Goal: Information Seeking & Learning: Compare options

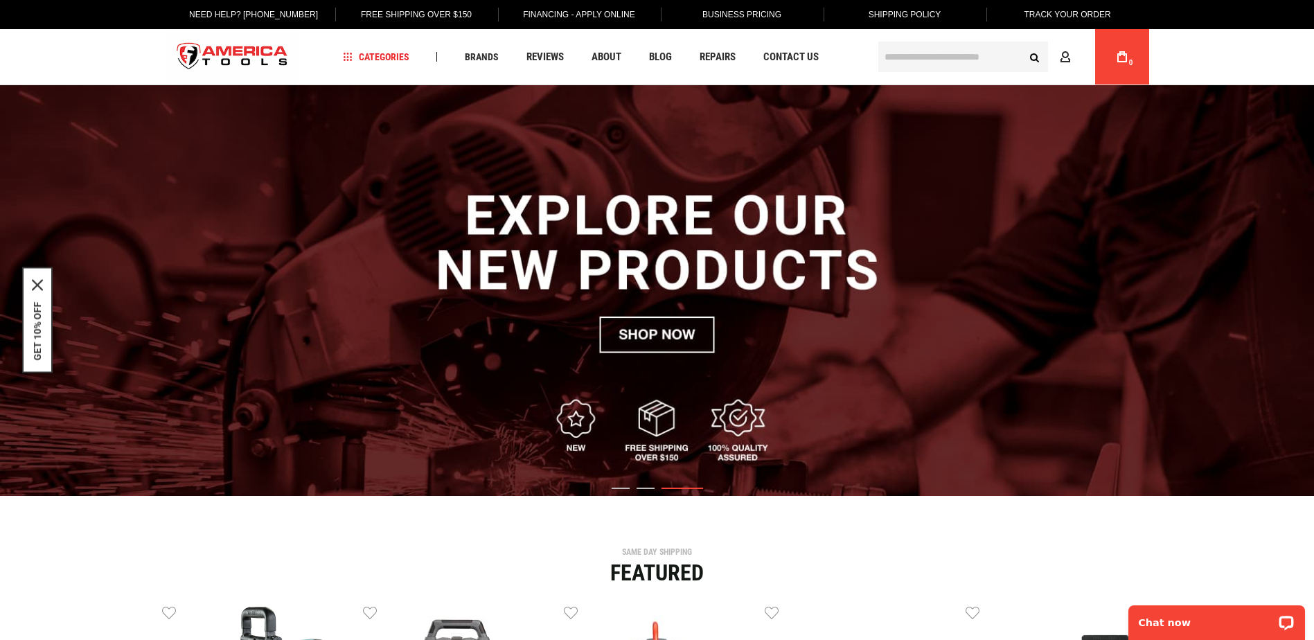
click at [902, 57] on input "text" at bounding box center [963, 57] width 170 height 30
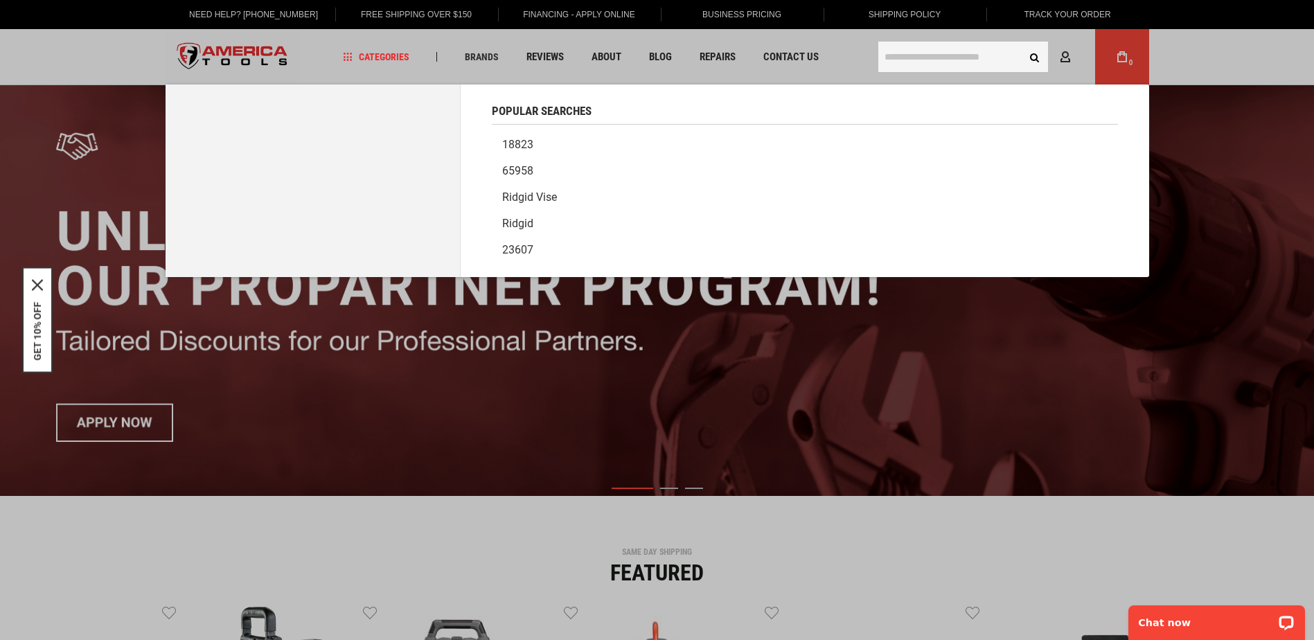
click at [935, 52] on input "text" at bounding box center [963, 57] width 170 height 30
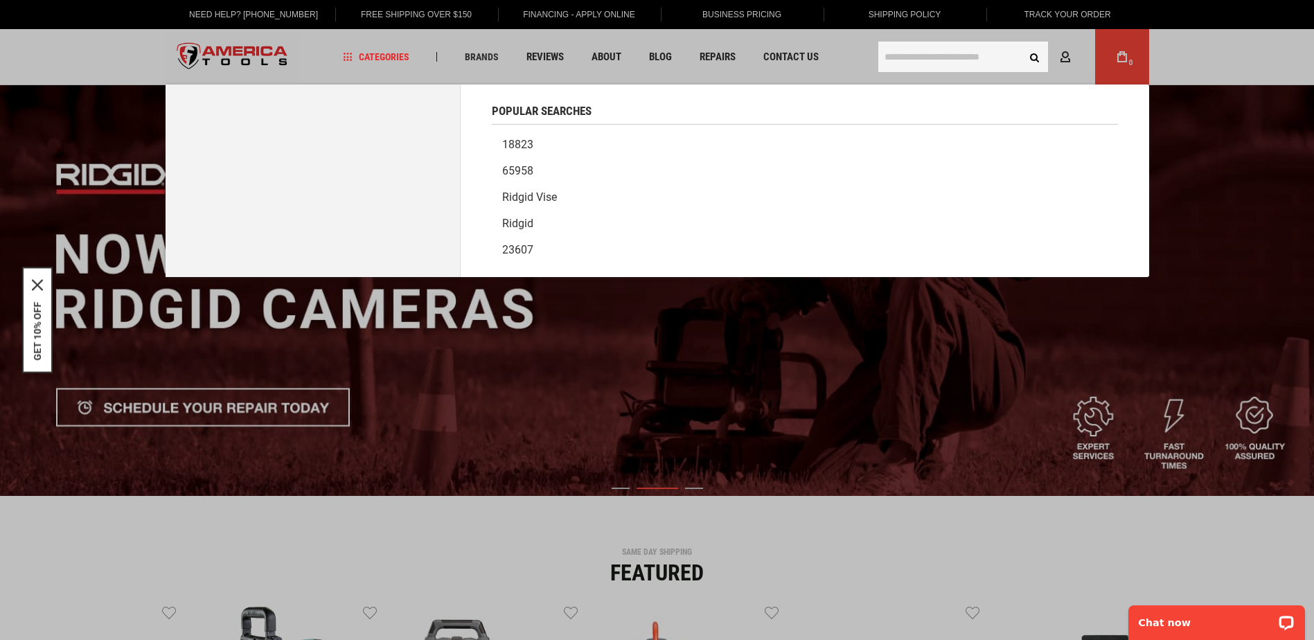
click at [994, 61] on input "text" at bounding box center [963, 57] width 170 height 30
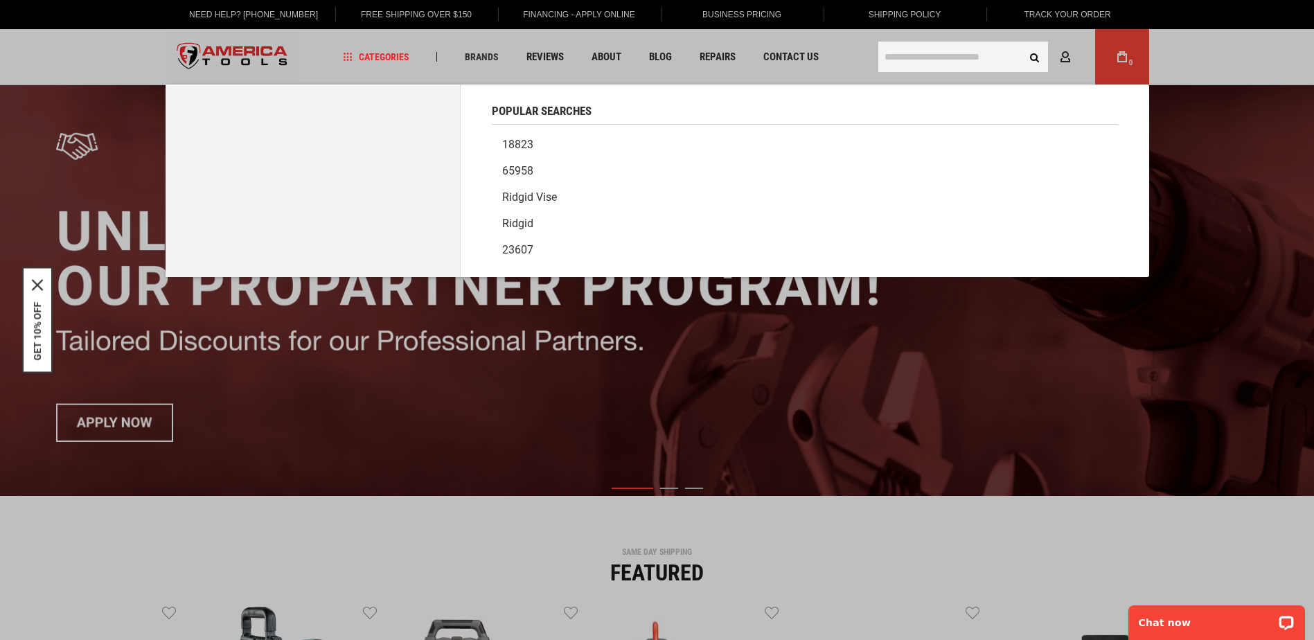
click at [992, 60] on input "text" at bounding box center [963, 57] width 170 height 30
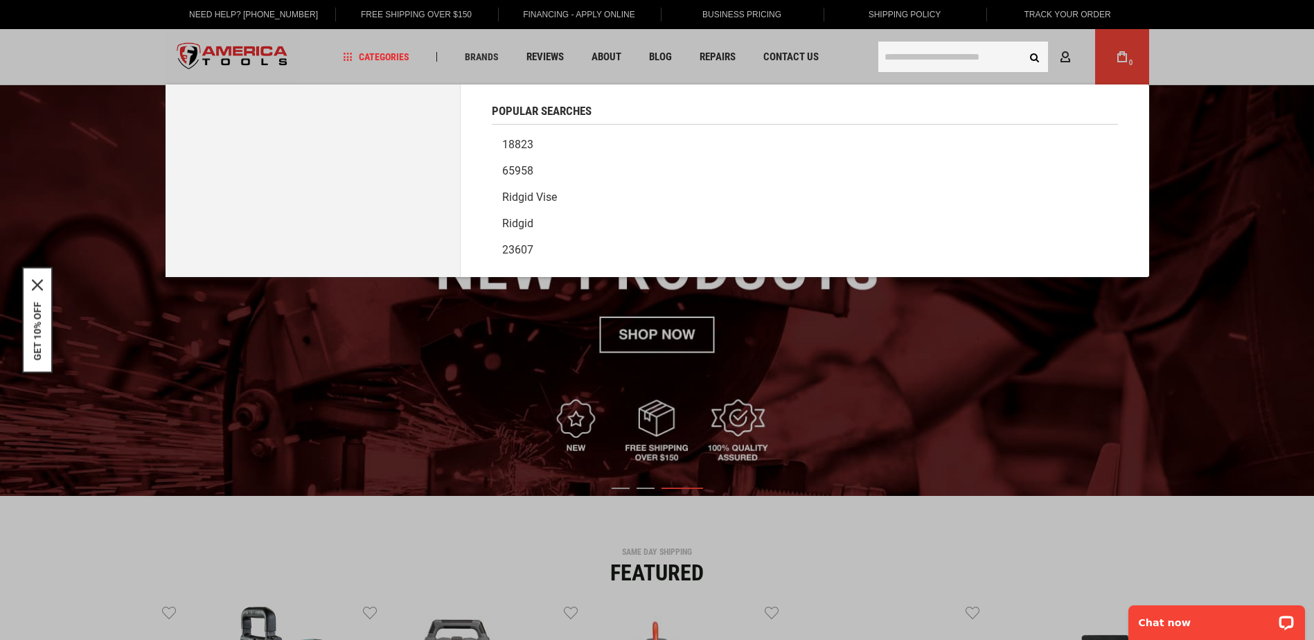
click at [924, 48] on input "text" at bounding box center [963, 57] width 170 height 30
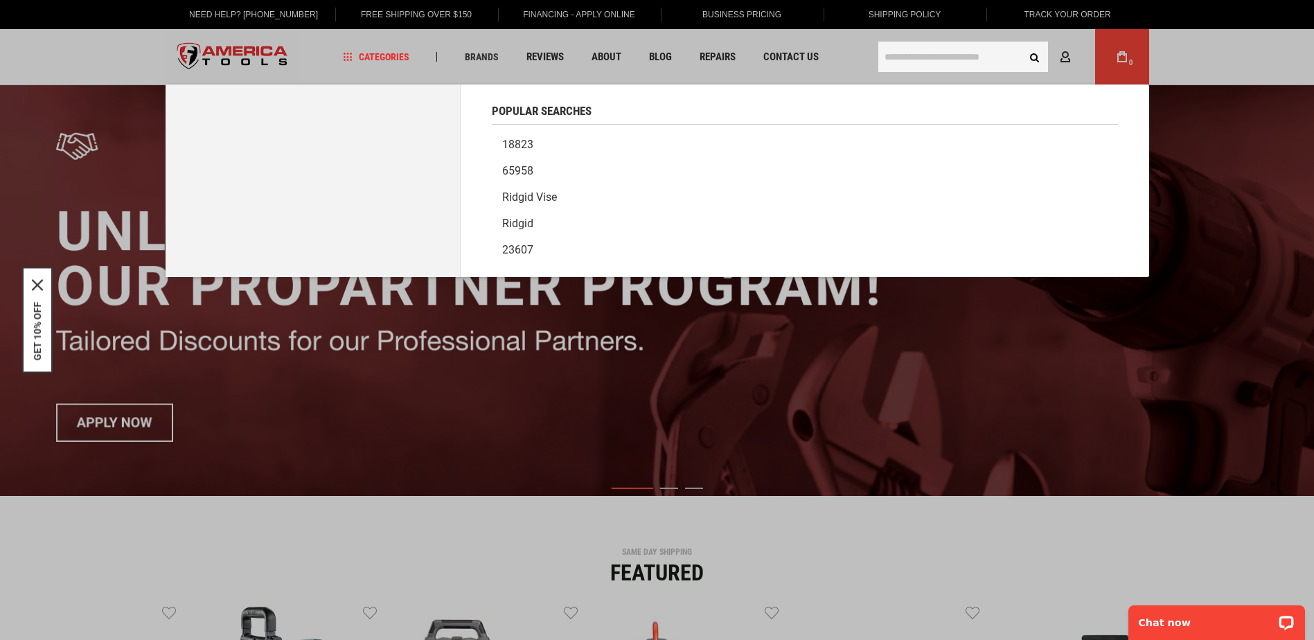
click at [958, 52] on input "text" at bounding box center [963, 57] width 170 height 30
paste input "*****"
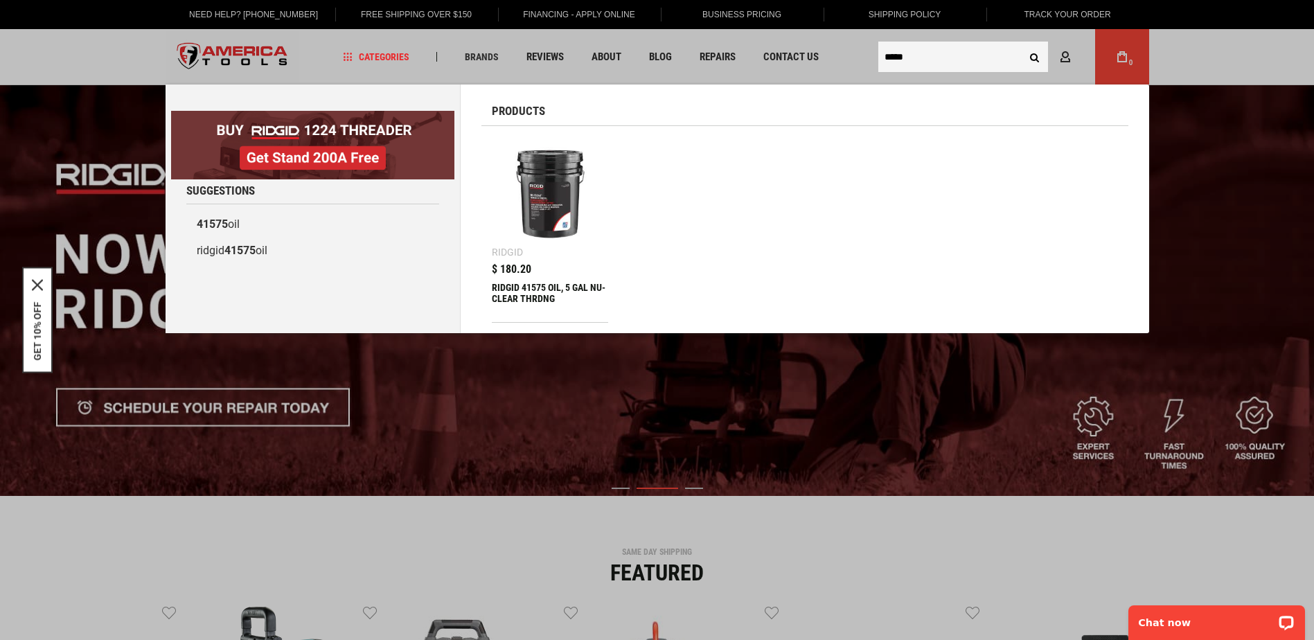
type input "*****"
click at [548, 220] on img at bounding box center [550, 194] width 103 height 103
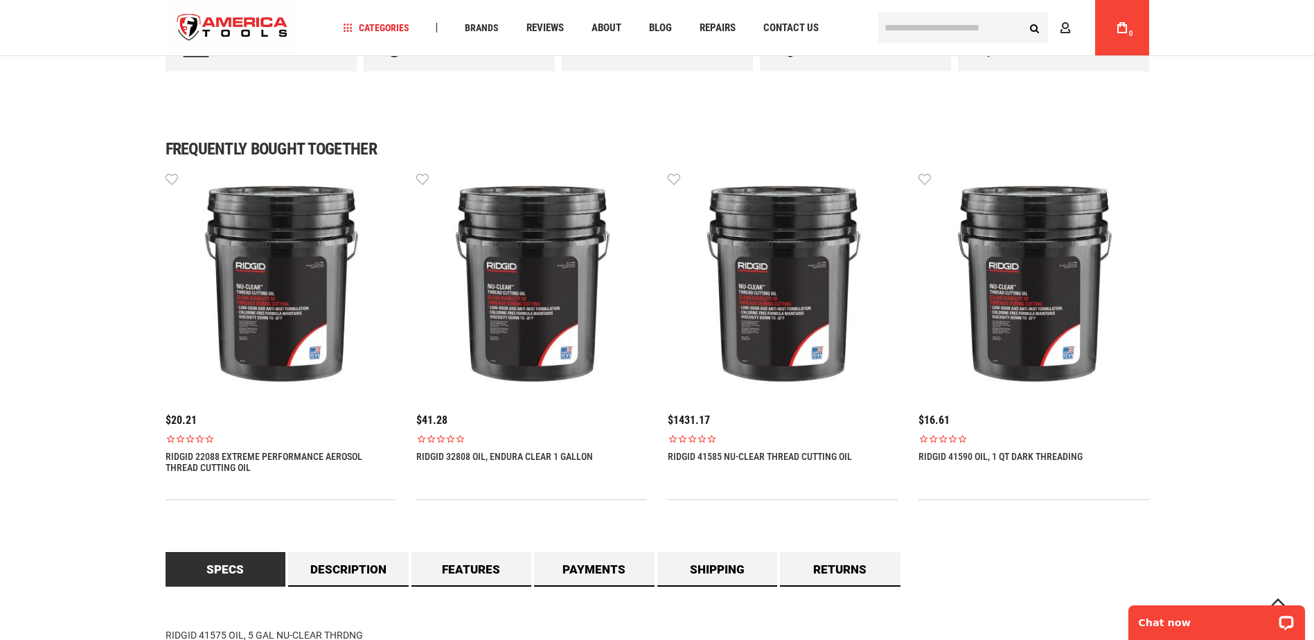
scroll to position [1246, 0]
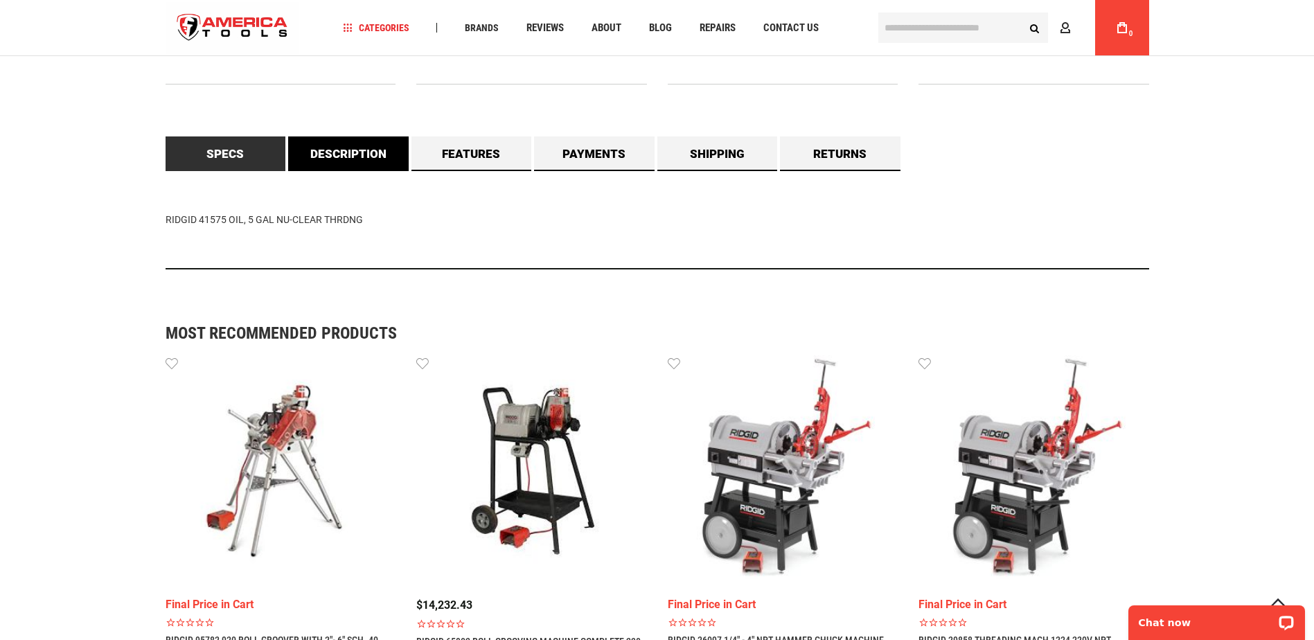
click at [396, 154] on link "Description" at bounding box center [348, 153] width 120 height 35
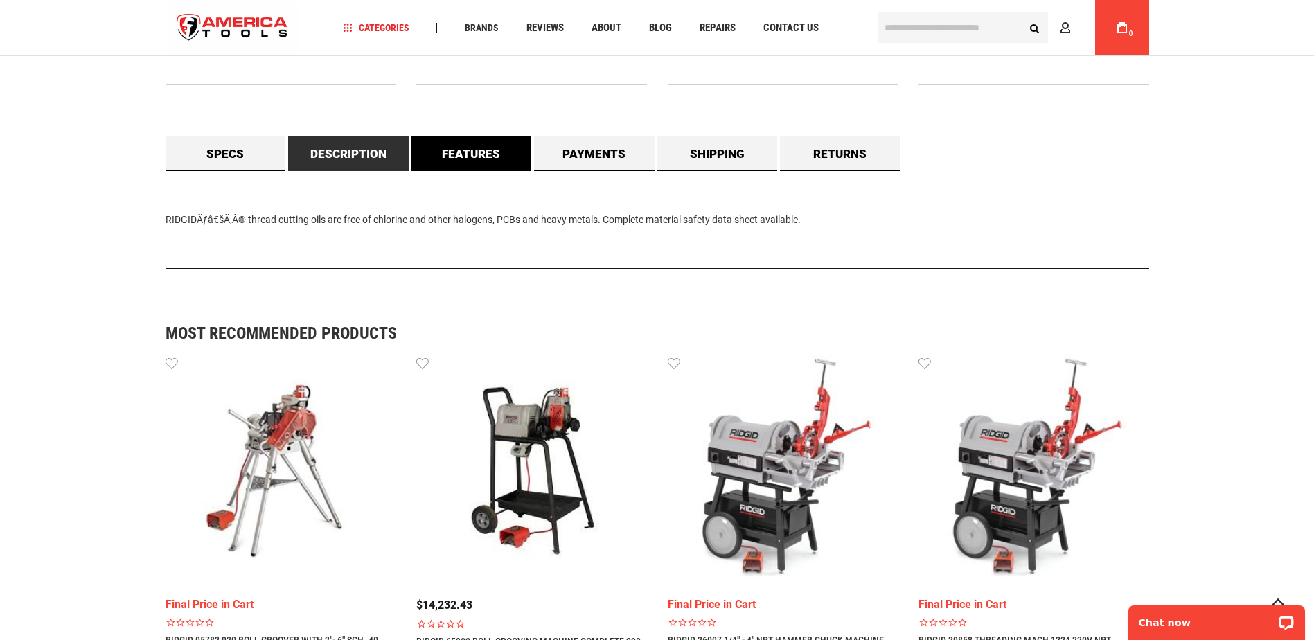
click at [491, 160] on link "Features" at bounding box center [471, 153] width 120 height 35
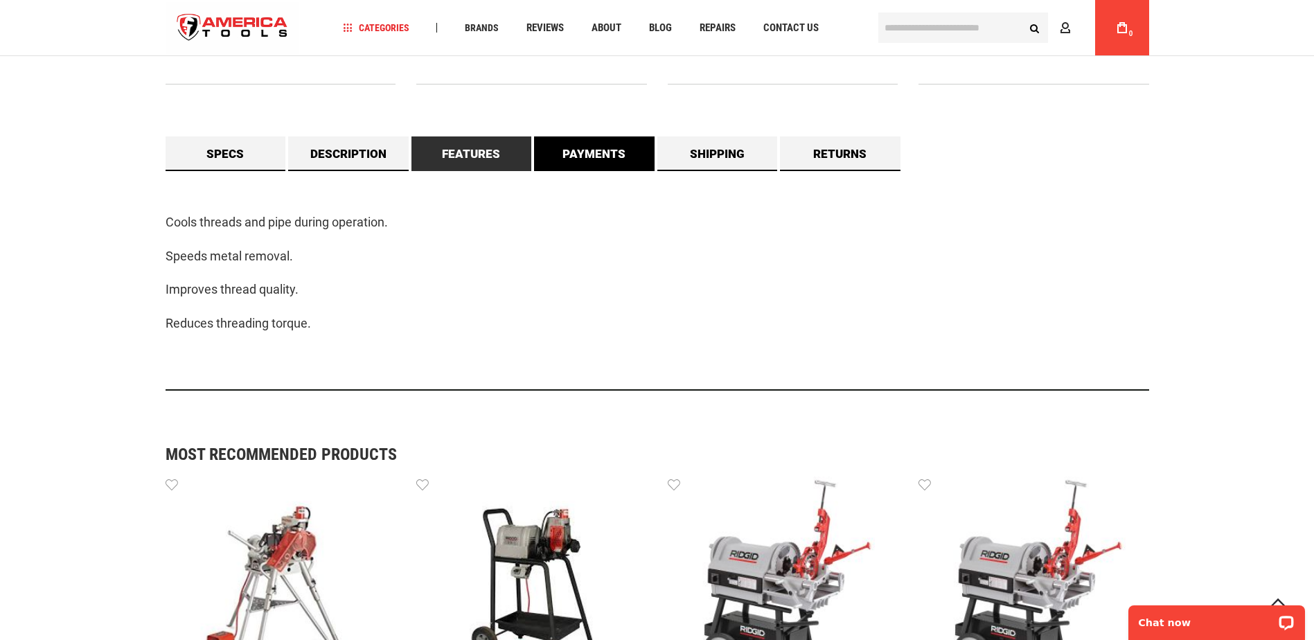
click at [601, 156] on link "Payments" at bounding box center [594, 153] width 120 height 35
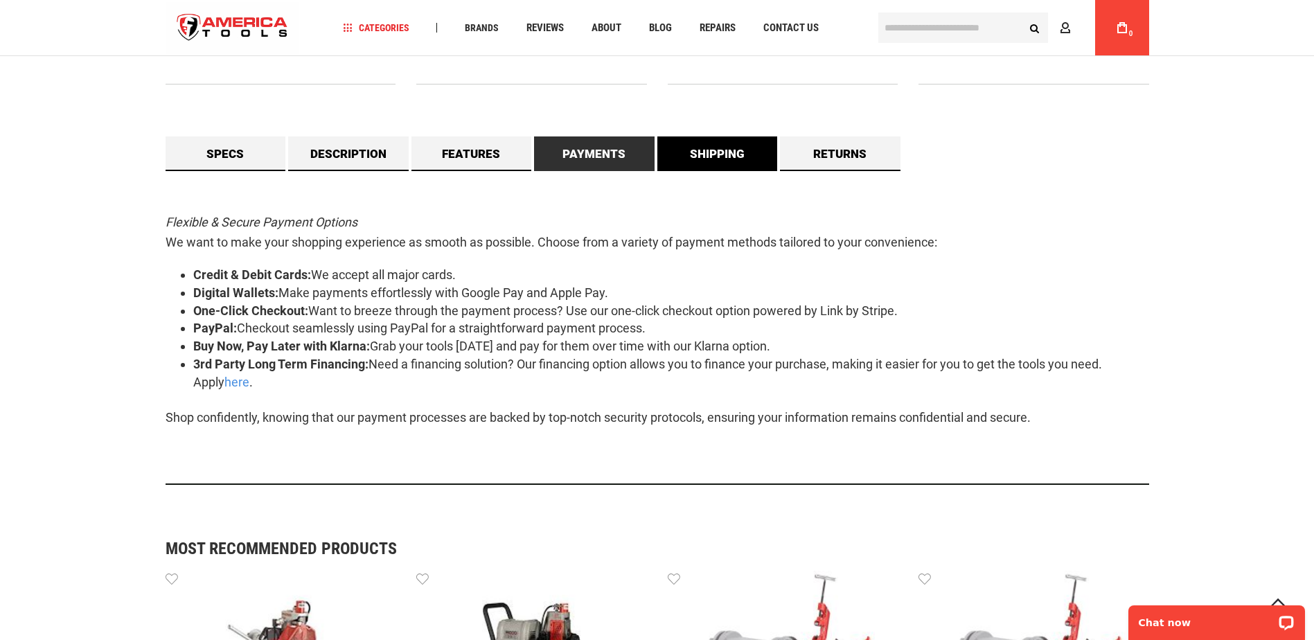
click at [694, 159] on link "Shipping" at bounding box center [717, 153] width 120 height 35
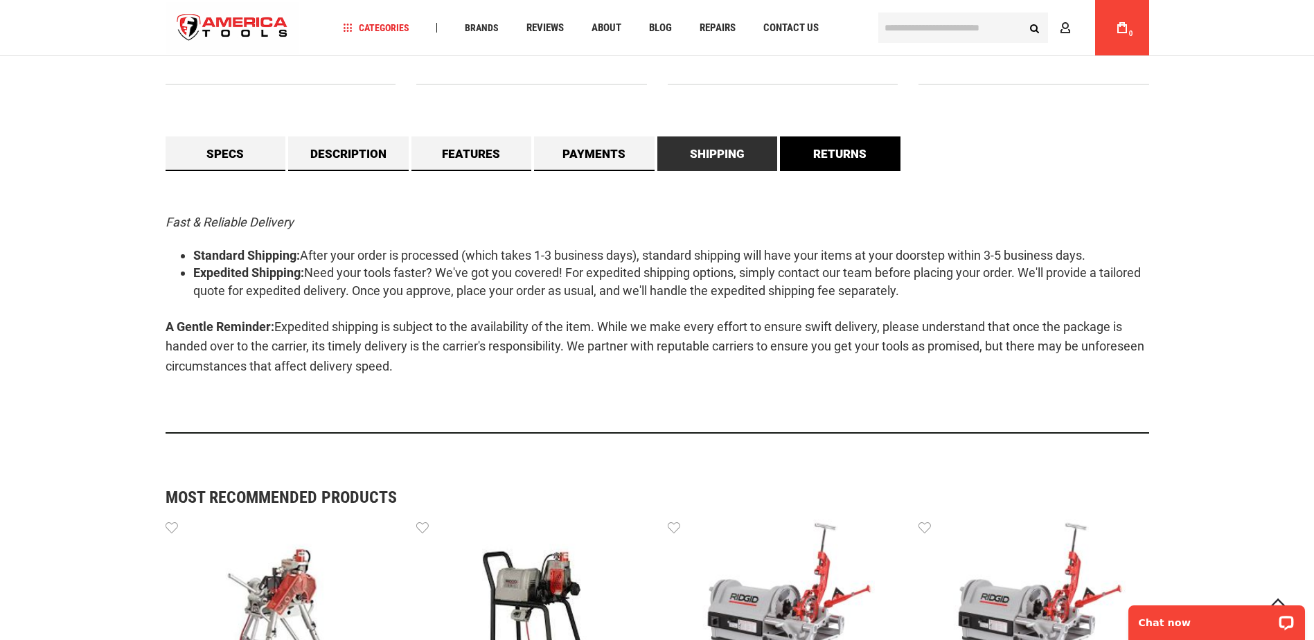
click at [818, 152] on link "Returns" at bounding box center [840, 153] width 120 height 35
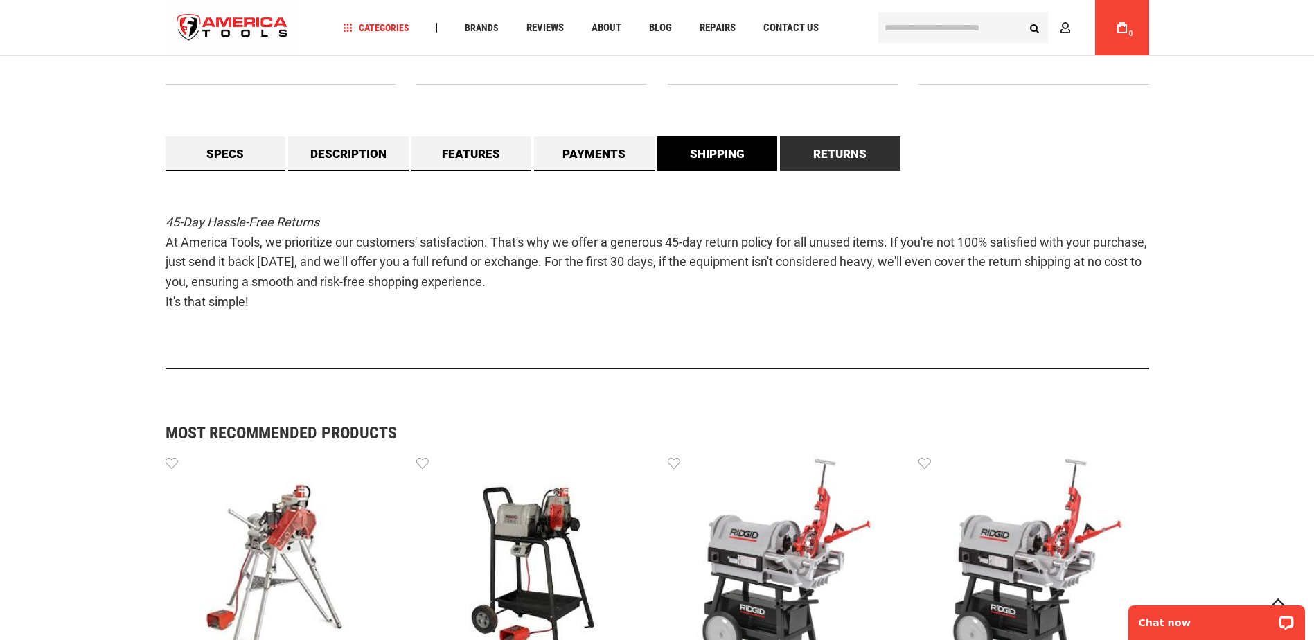
click at [733, 152] on link "Shipping" at bounding box center [717, 153] width 120 height 35
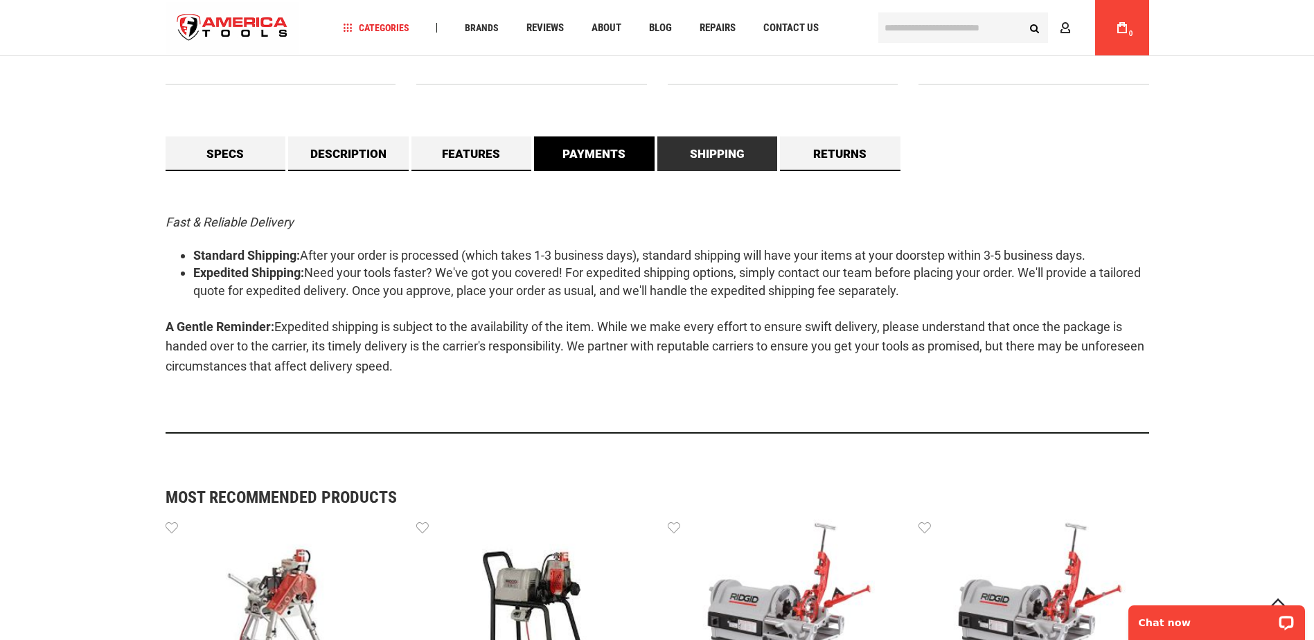
click at [643, 163] on link "Payments" at bounding box center [594, 153] width 120 height 35
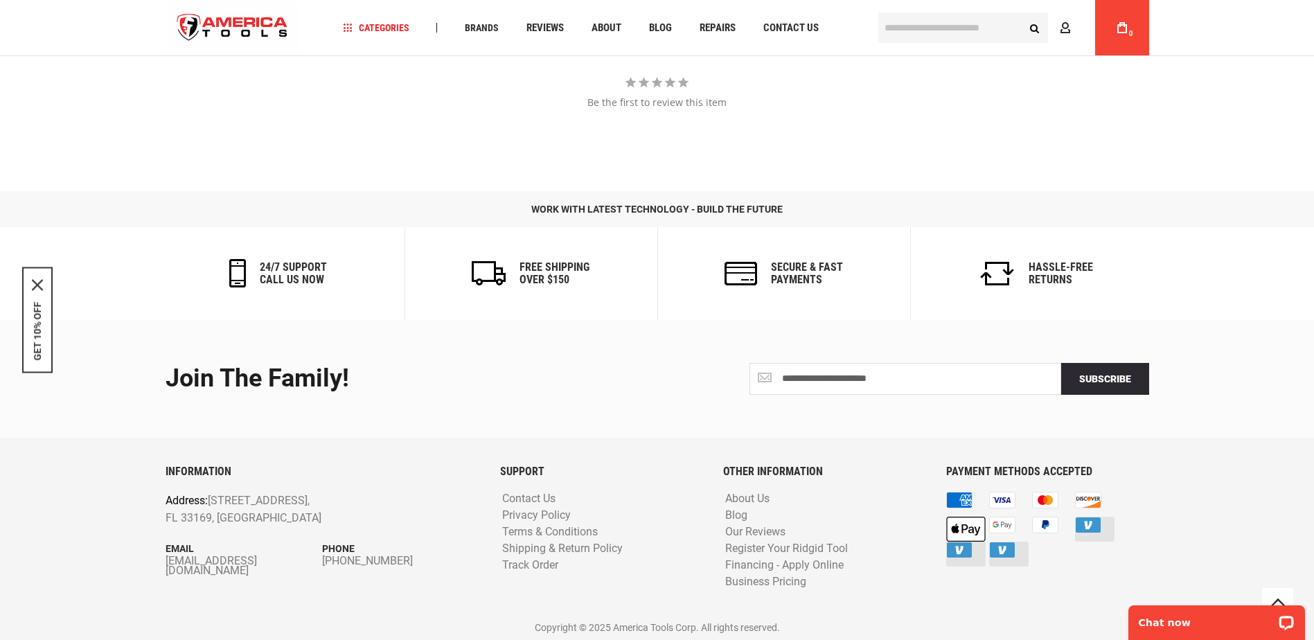
scroll to position [2220, 0]
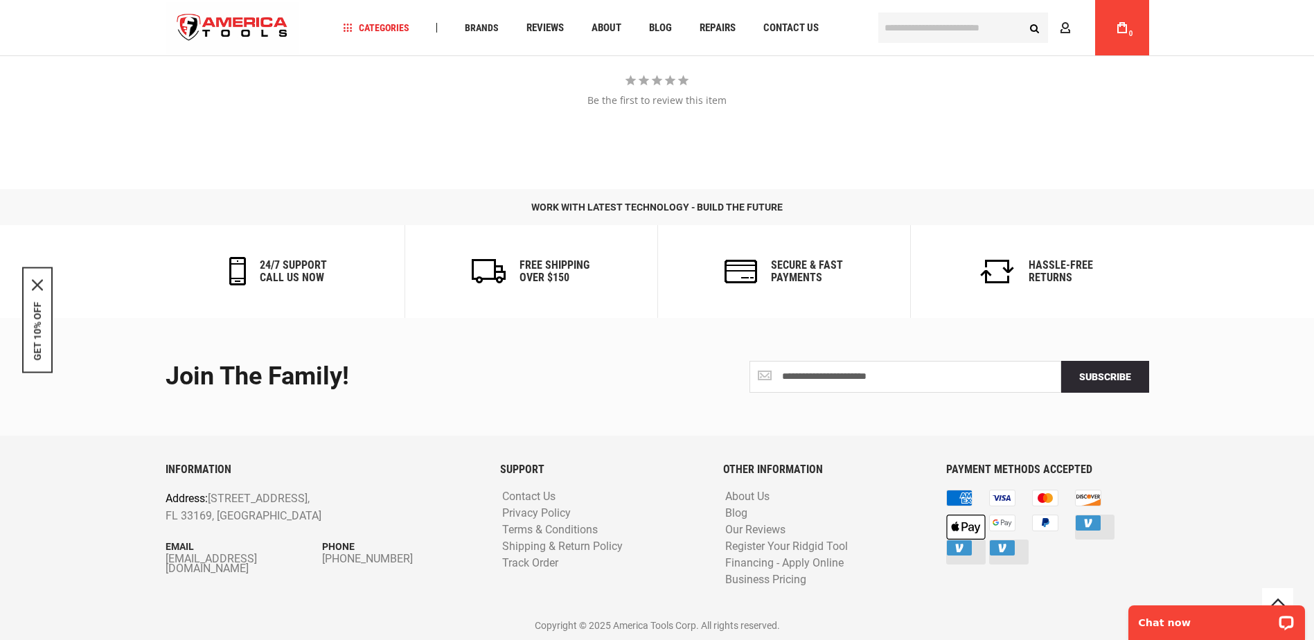
click at [501, 343] on div "**********" at bounding box center [657, 377] width 1004 height 118
click at [496, 341] on div "**********" at bounding box center [657, 377] width 1004 height 118
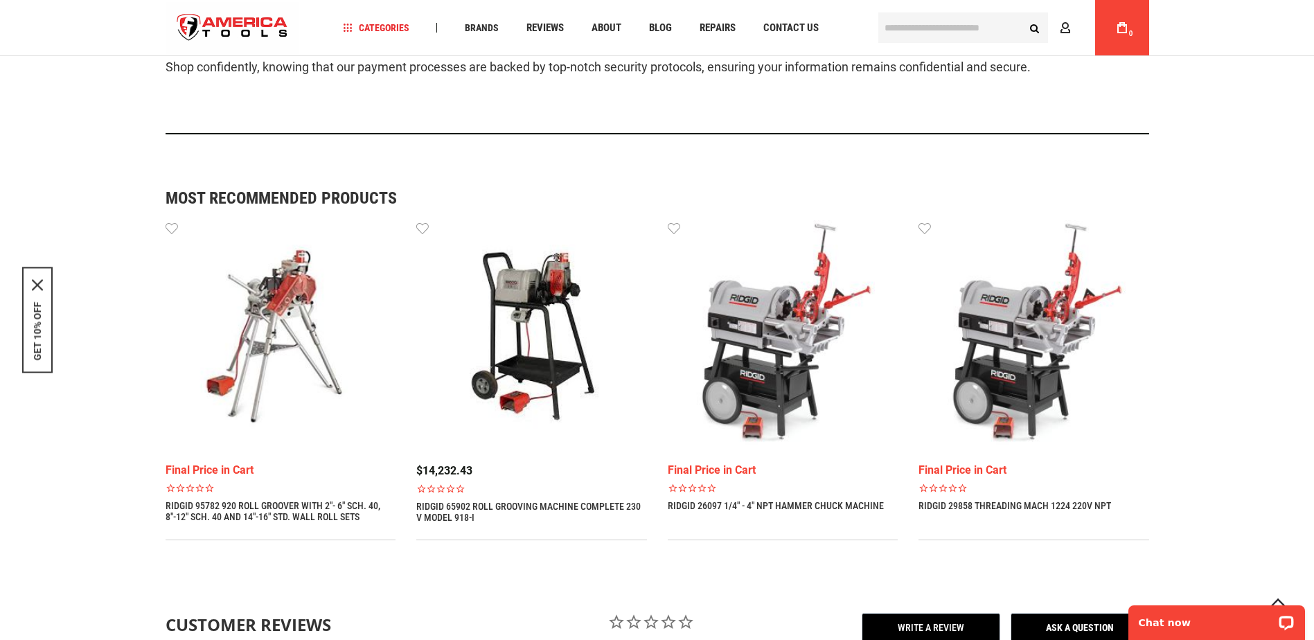
scroll to position [1181, 0]
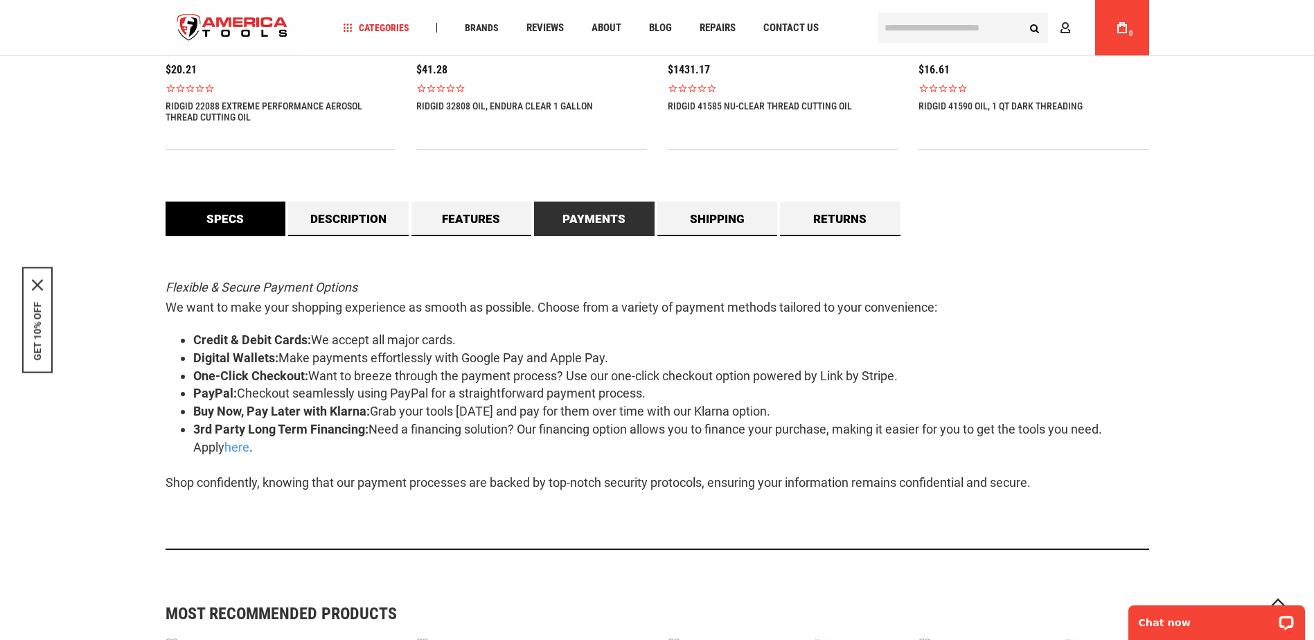
click at [254, 228] on link "Specs" at bounding box center [225, 219] width 120 height 35
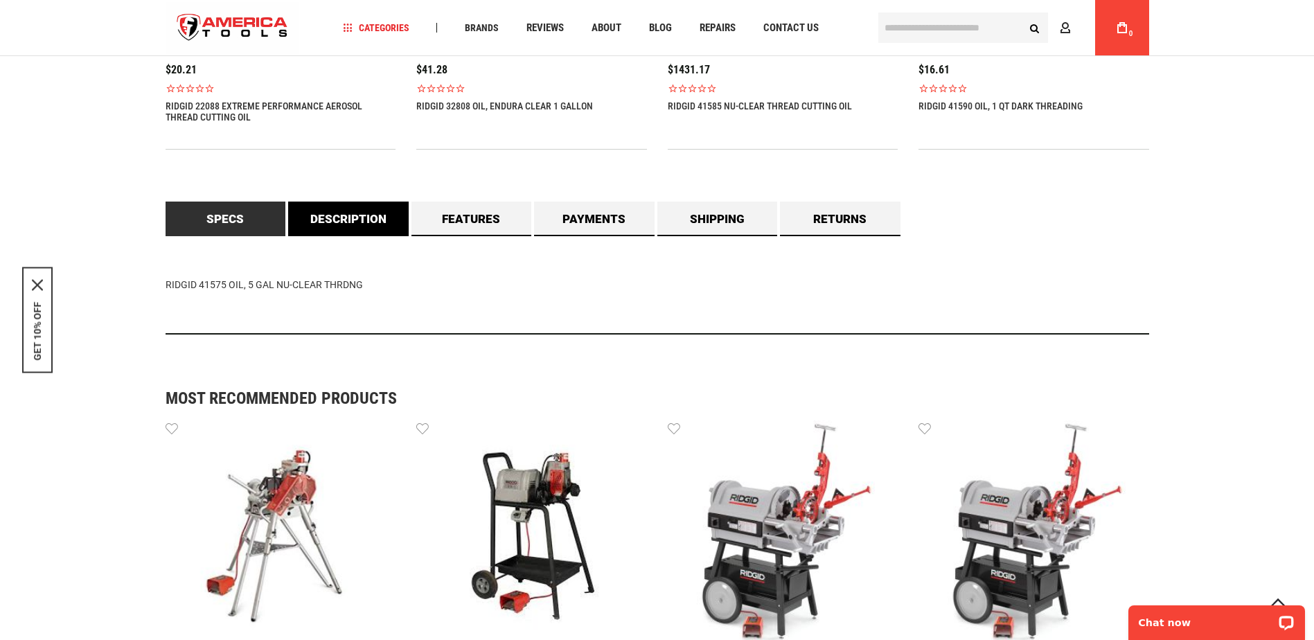
click at [339, 228] on link "Description" at bounding box center [348, 219] width 120 height 35
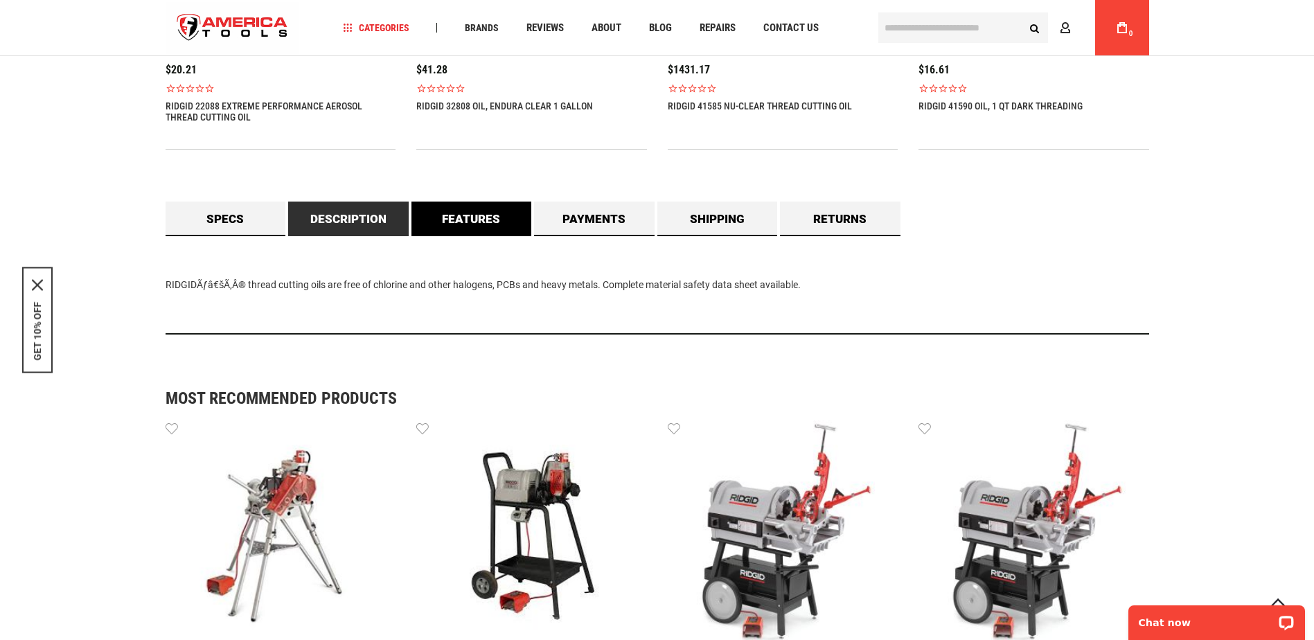
click at [494, 226] on link "Features" at bounding box center [471, 219] width 120 height 35
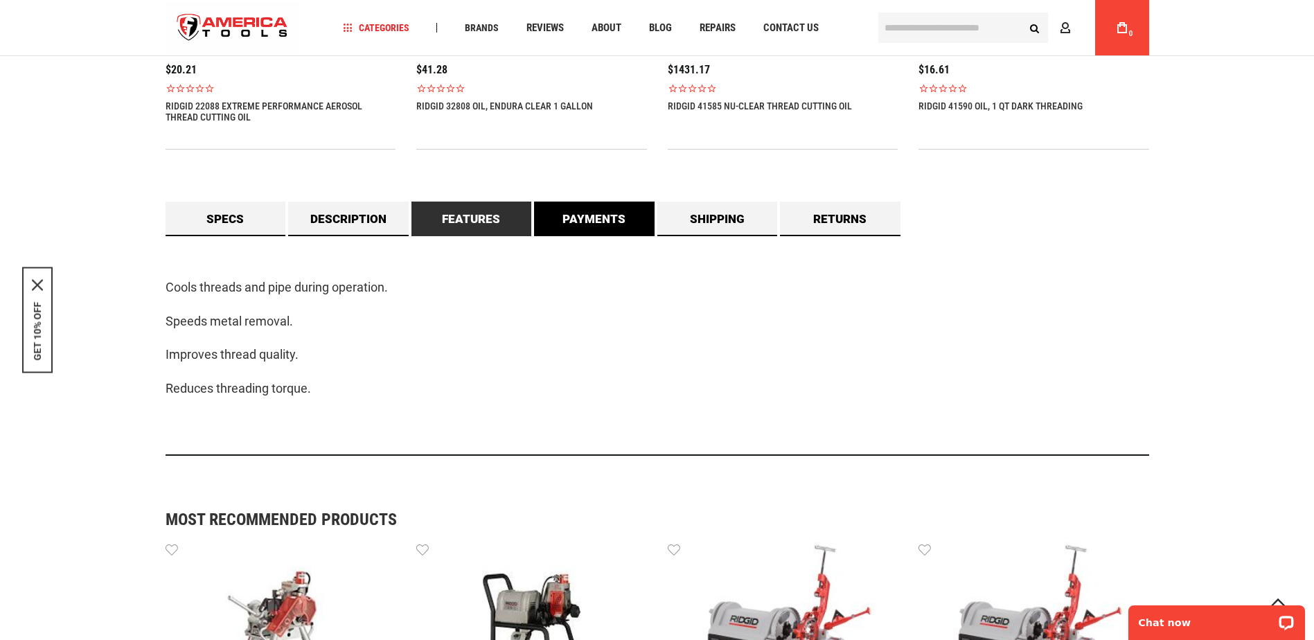
click at [605, 220] on link "Payments" at bounding box center [594, 219] width 120 height 35
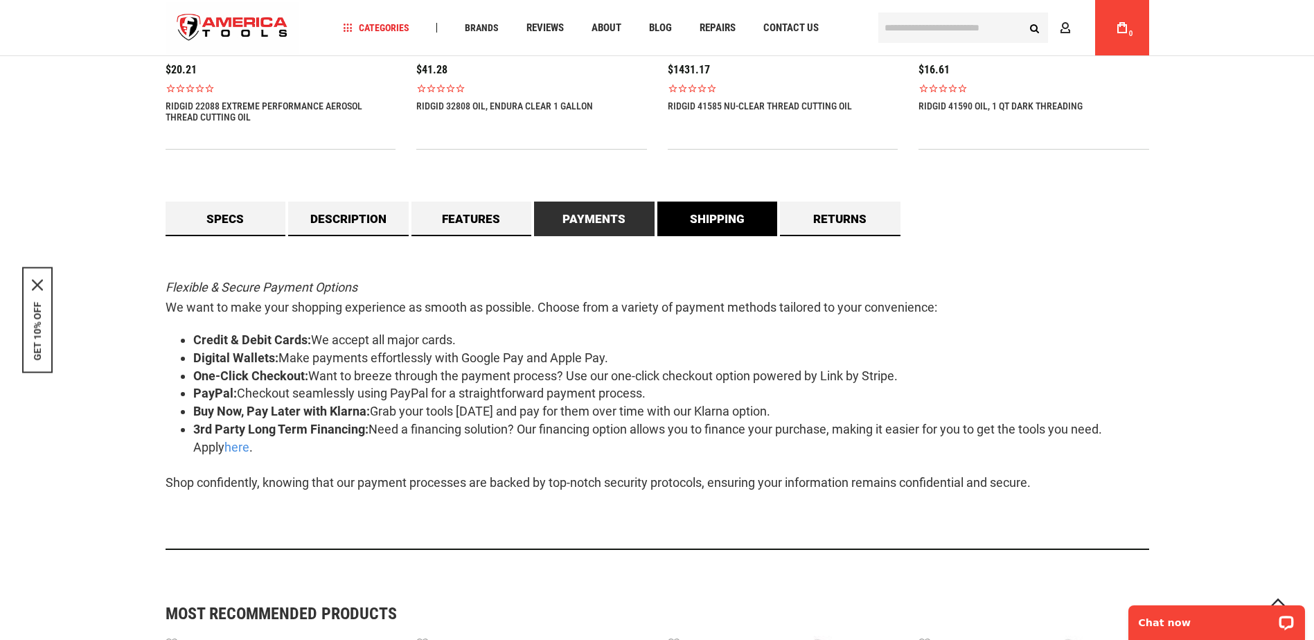
click at [776, 215] on link "Shipping" at bounding box center [717, 219] width 120 height 35
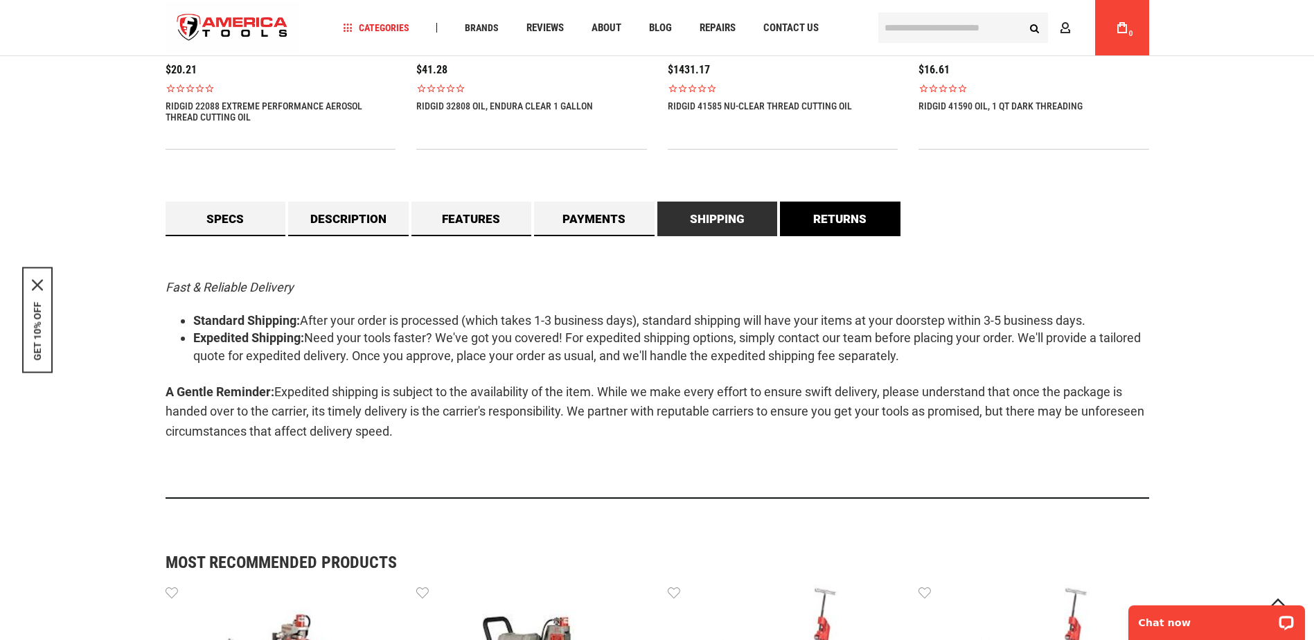
click at [834, 214] on link "Returns" at bounding box center [840, 219] width 120 height 35
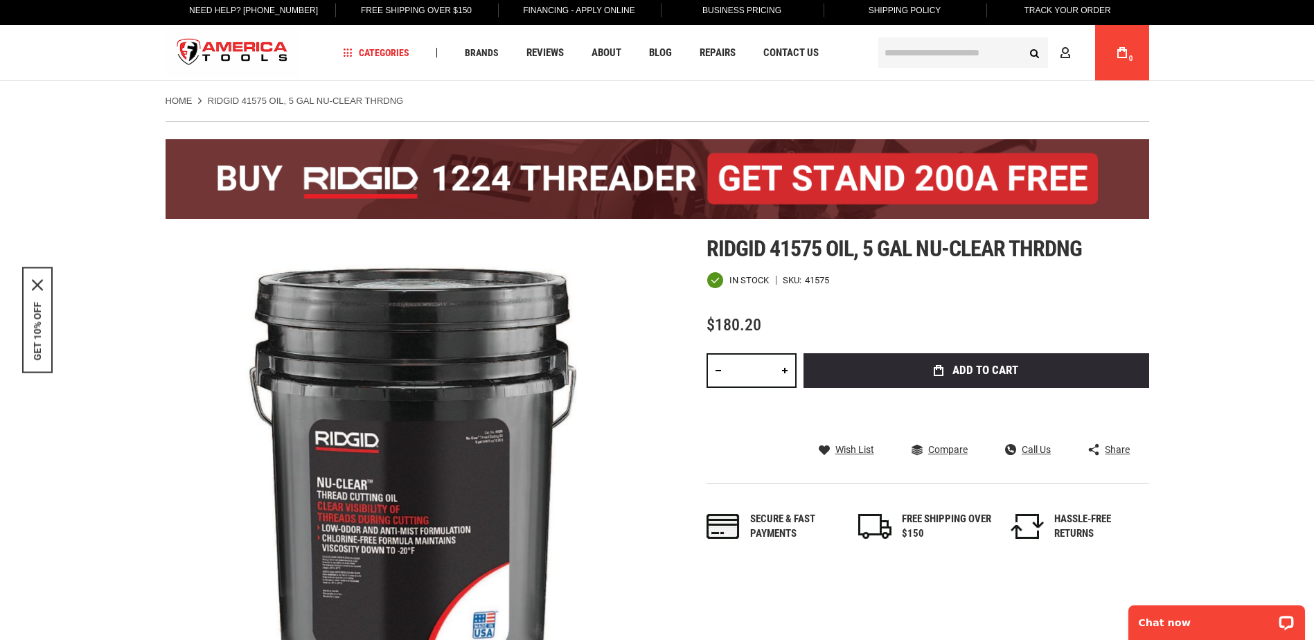
scroll to position [0, 0]
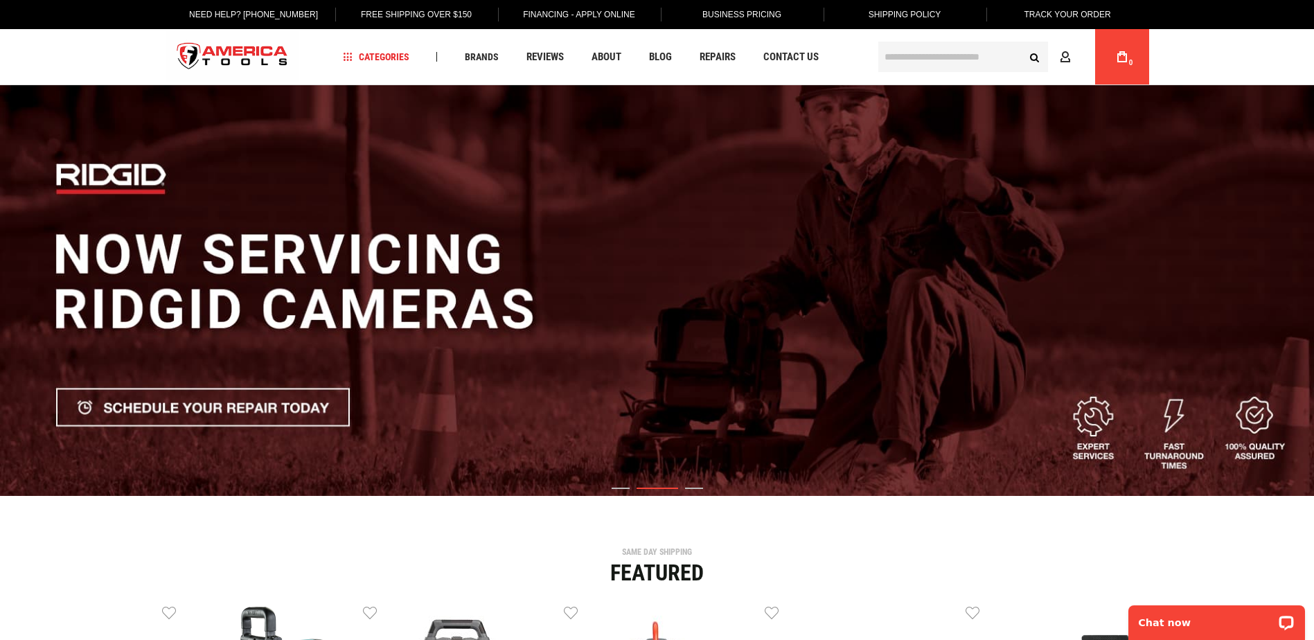
click at [909, 58] on input "text" at bounding box center [963, 57] width 170 height 30
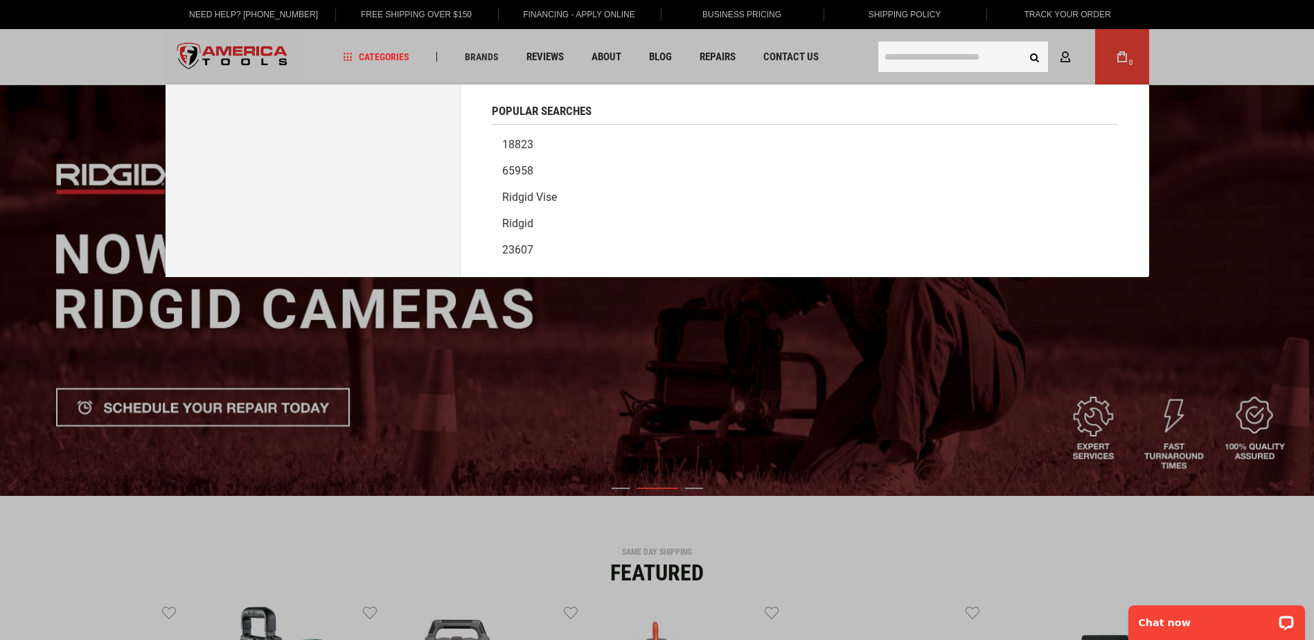
paste input "*****"
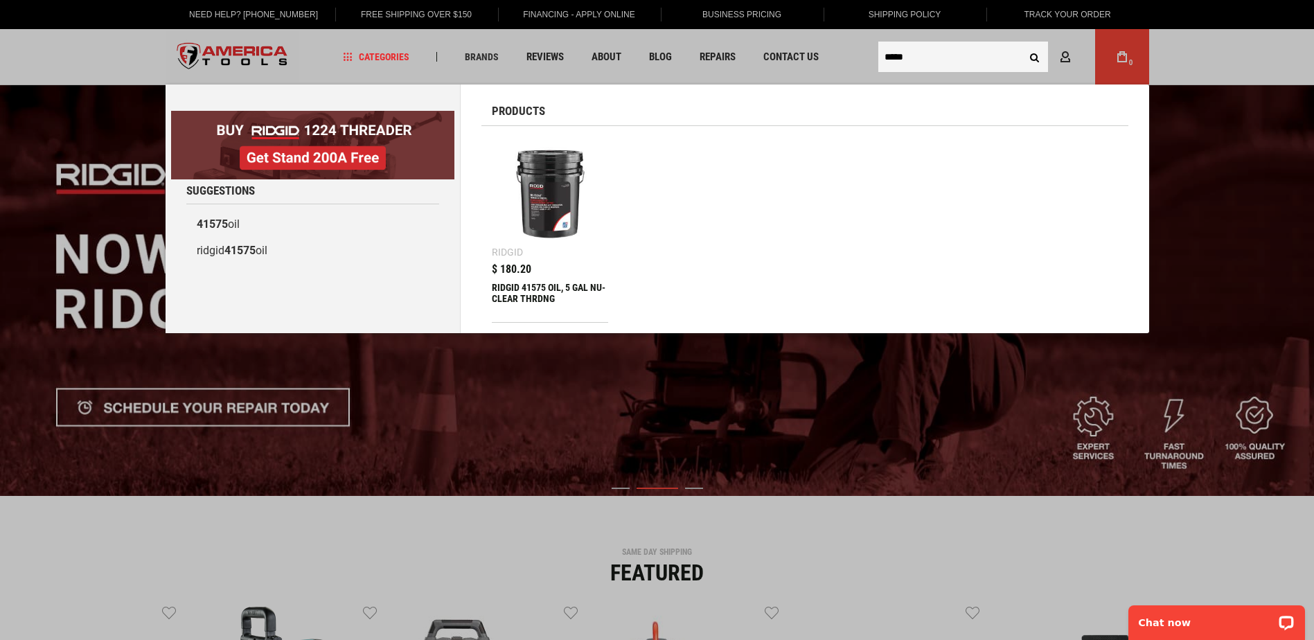
type input "*****"
click at [1021, 44] on button "Search" at bounding box center [1034, 57] width 26 height 26
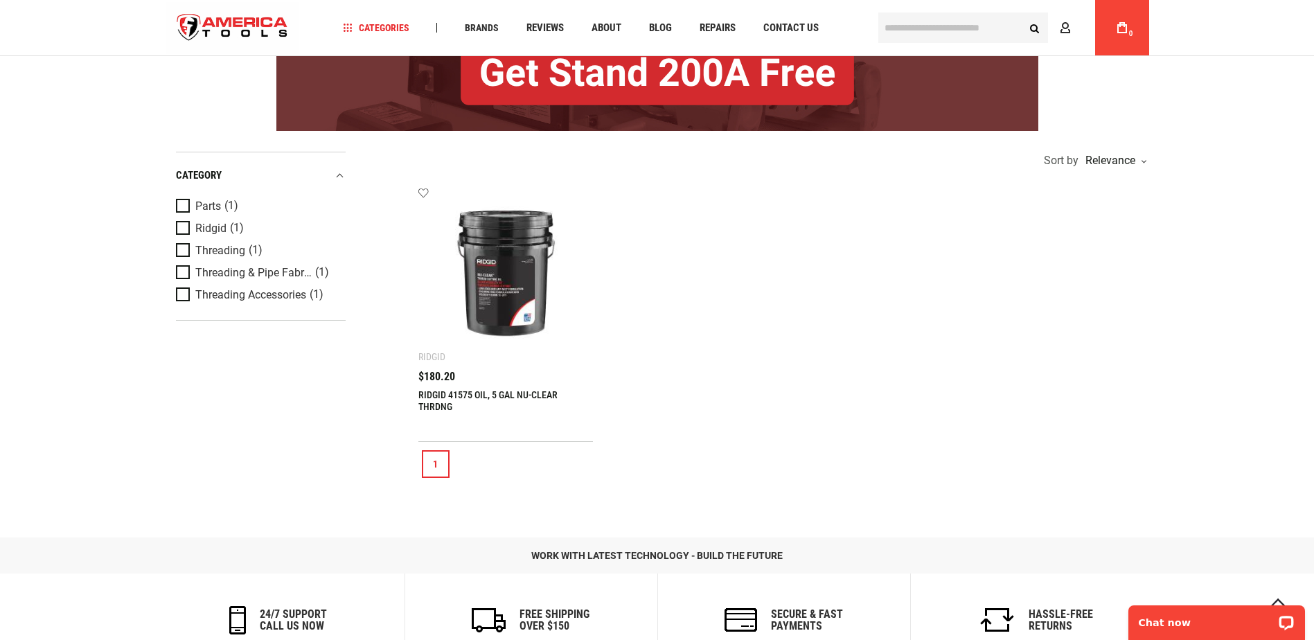
click at [435, 458] on link "1" at bounding box center [436, 464] width 28 height 28
click at [487, 300] on img at bounding box center [505, 274] width 147 height 147
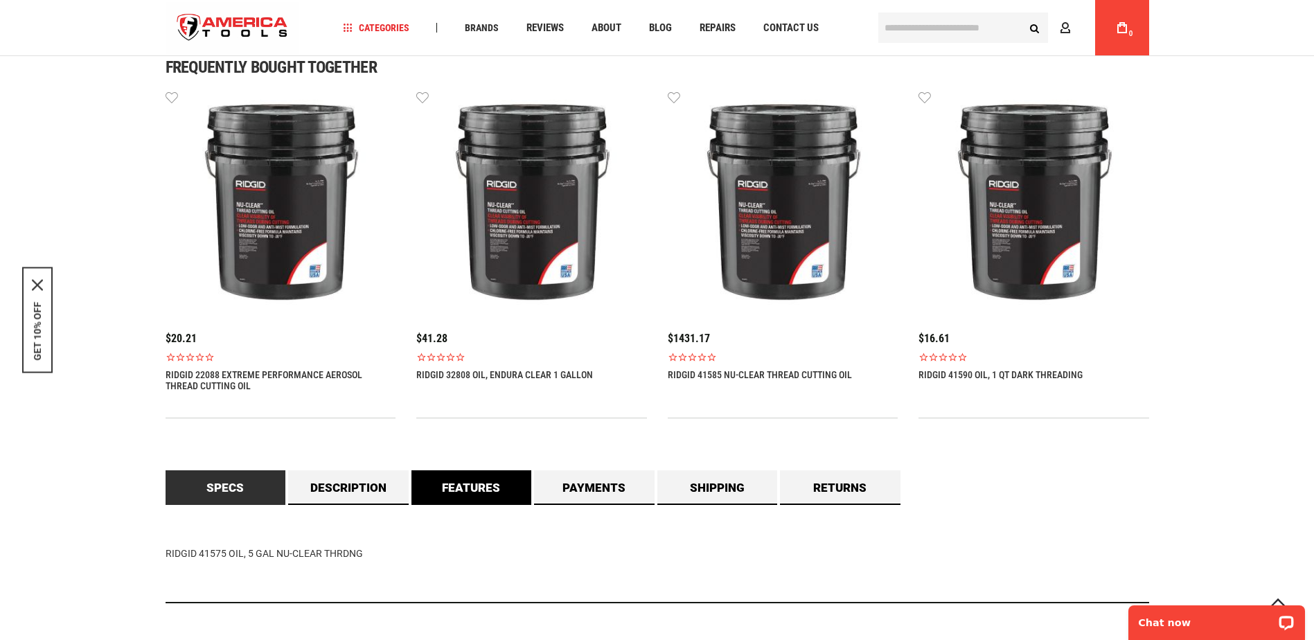
click at [497, 490] on link "Features" at bounding box center [471, 487] width 120 height 35
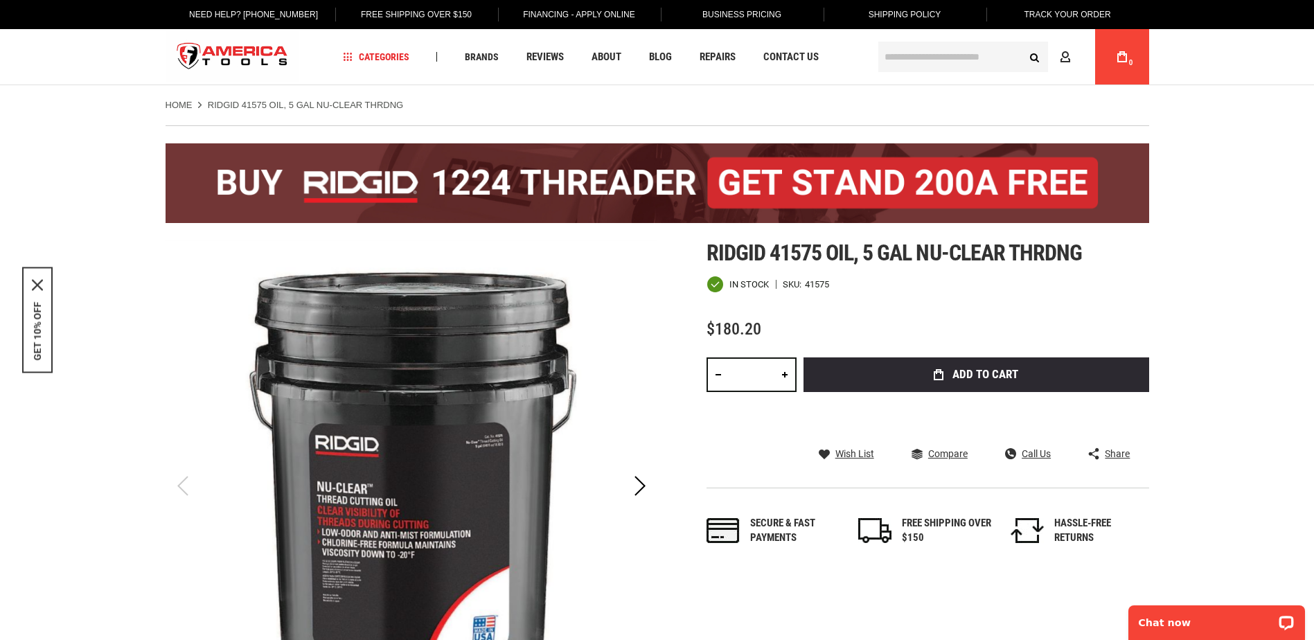
scroll to position [277, 0]
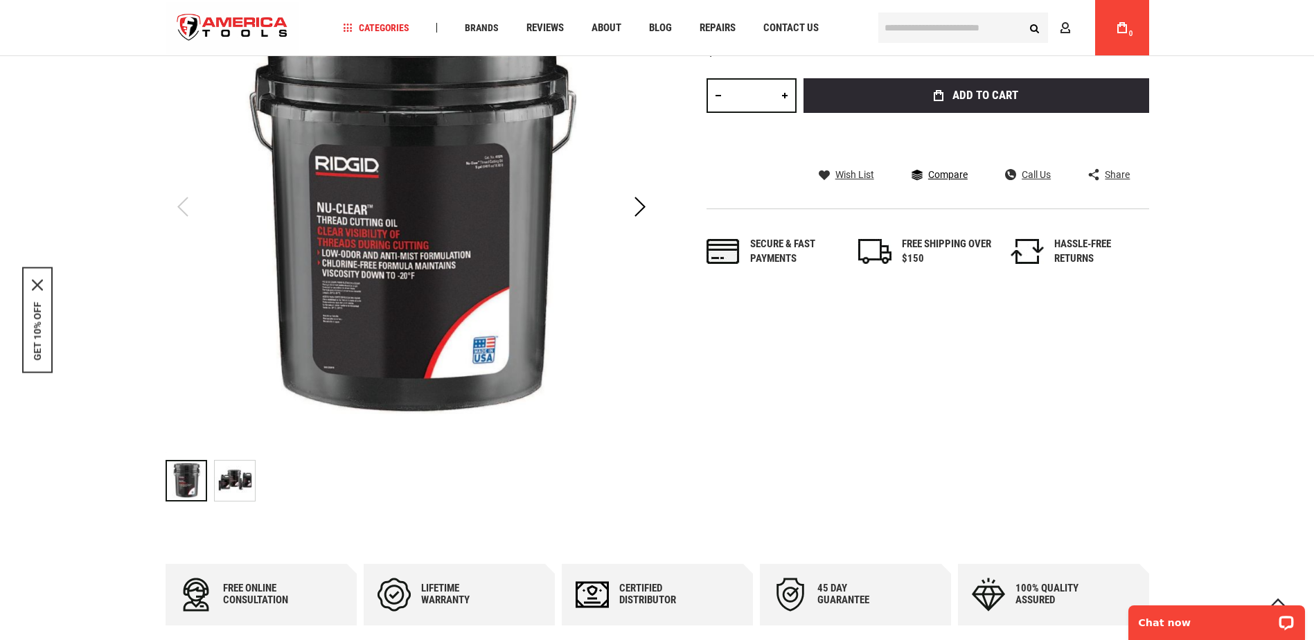
click at [949, 176] on span "Compare" at bounding box center [947, 175] width 39 height 10
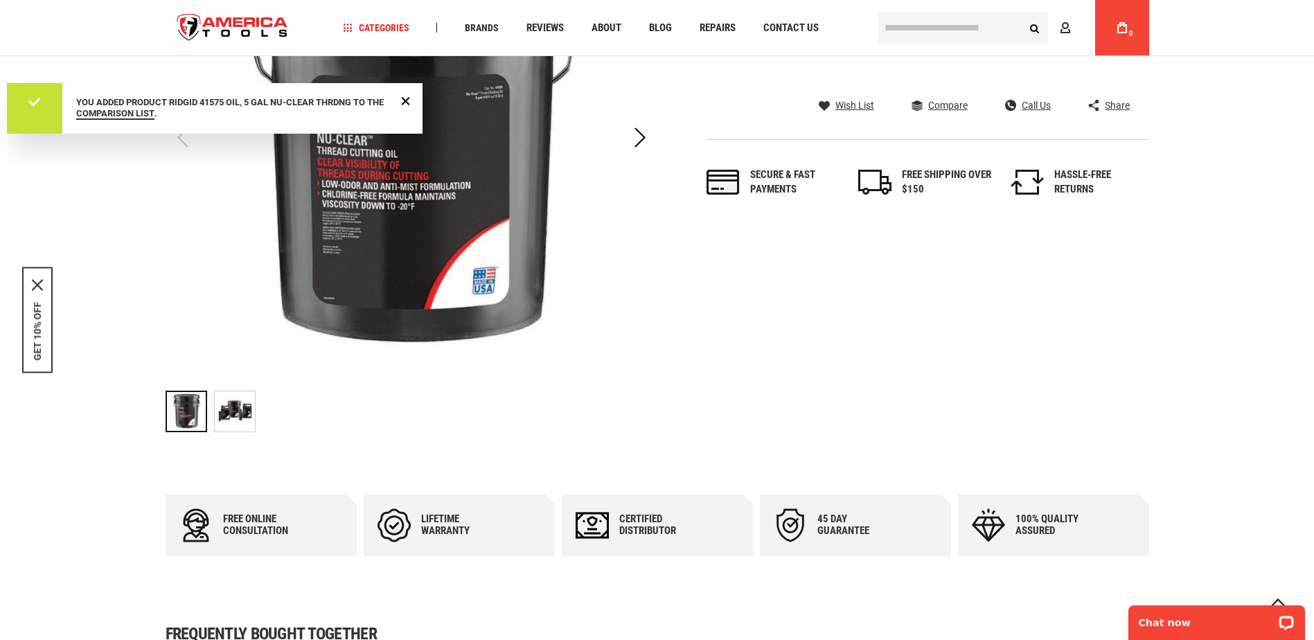
scroll to position [277, 0]
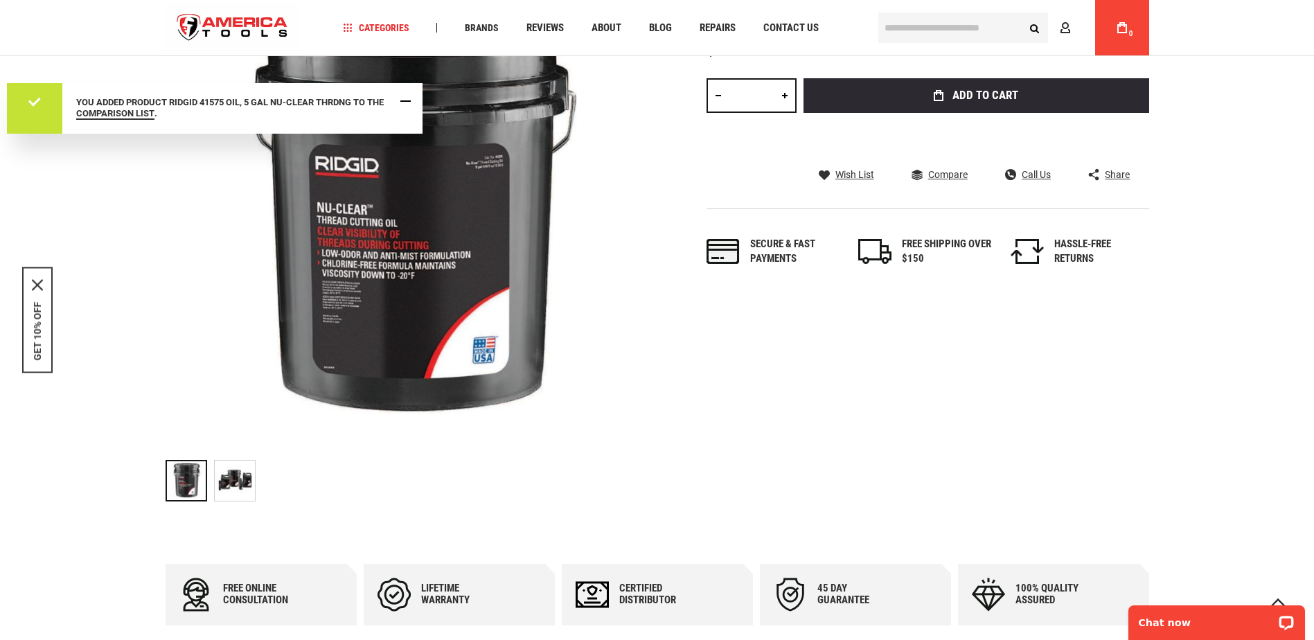
click at [407, 103] on span "Close Message" at bounding box center [405, 101] width 10 height 10
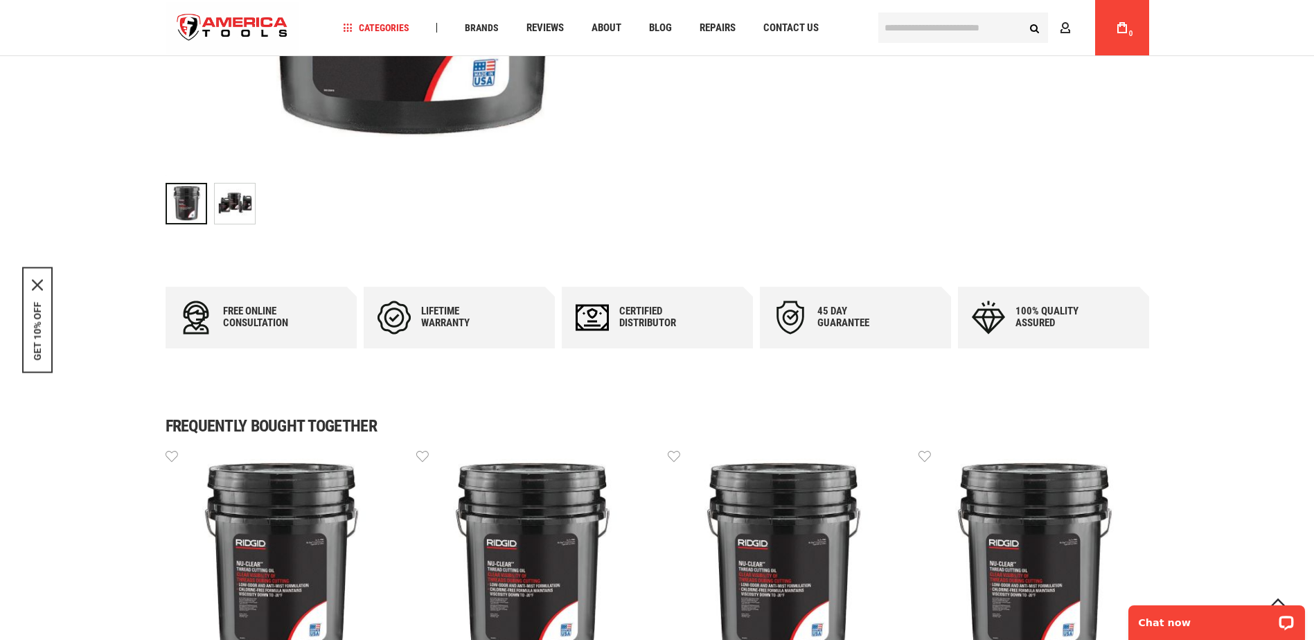
scroll to position [900, 0]
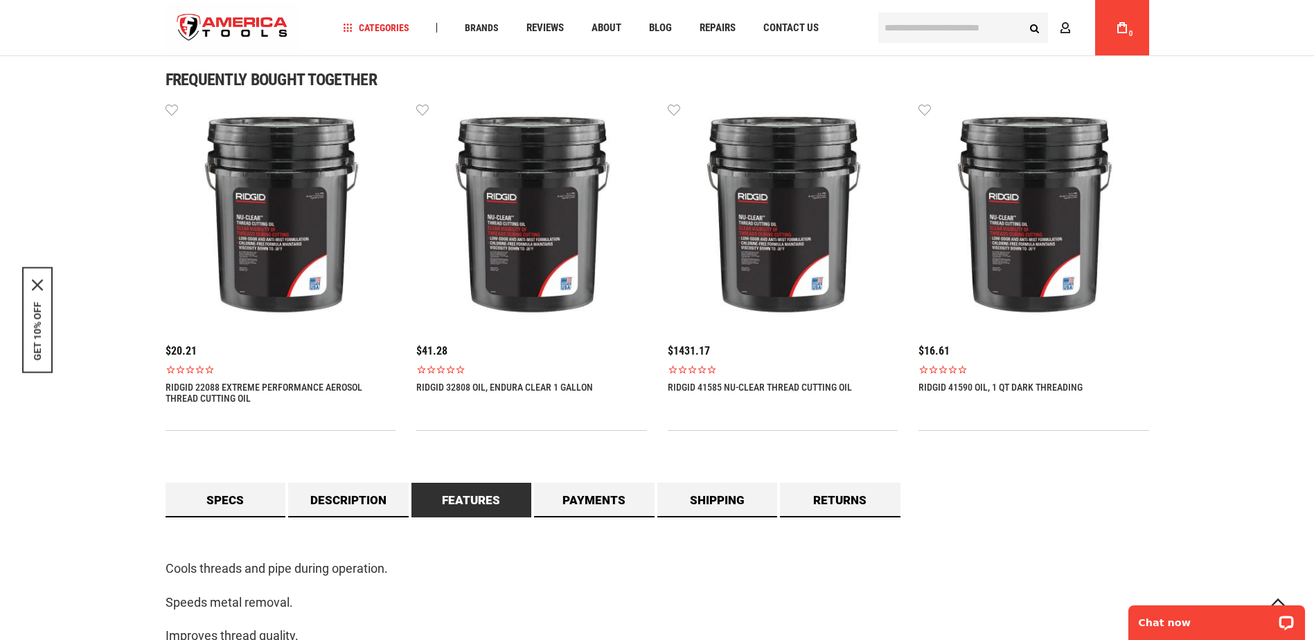
click at [1244, 355] on div "Language English Español Need Help? [PHONE_NUMBER] Free Shipping Over $150 Fina…" at bounding box center [657, 482] width 1314 height 2764
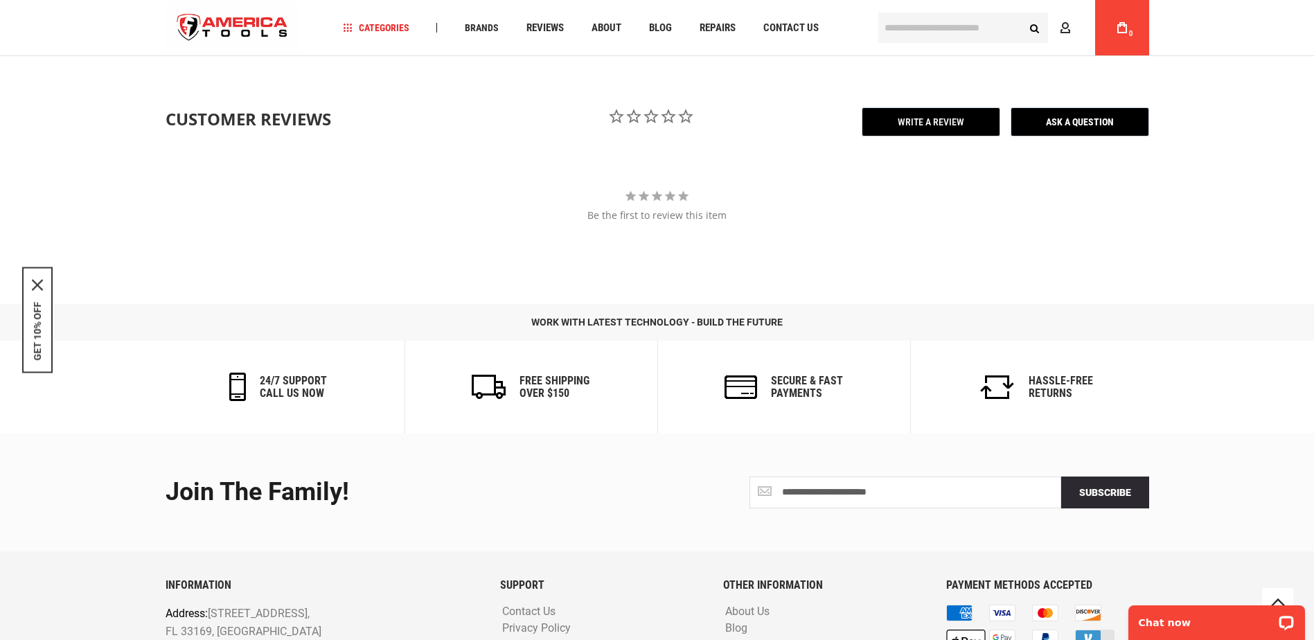
scroll to position [2126, 0]
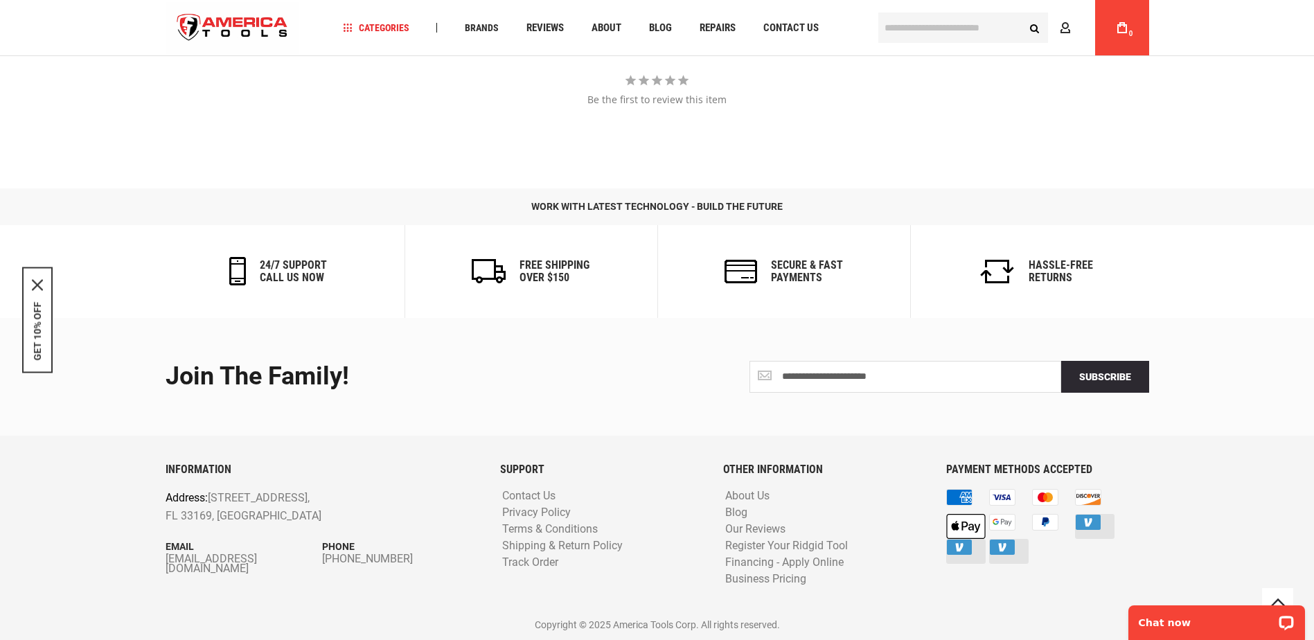
click at [552, 369] on div "Join the Family!" at bounding box center [405, 377] width 481 height 28
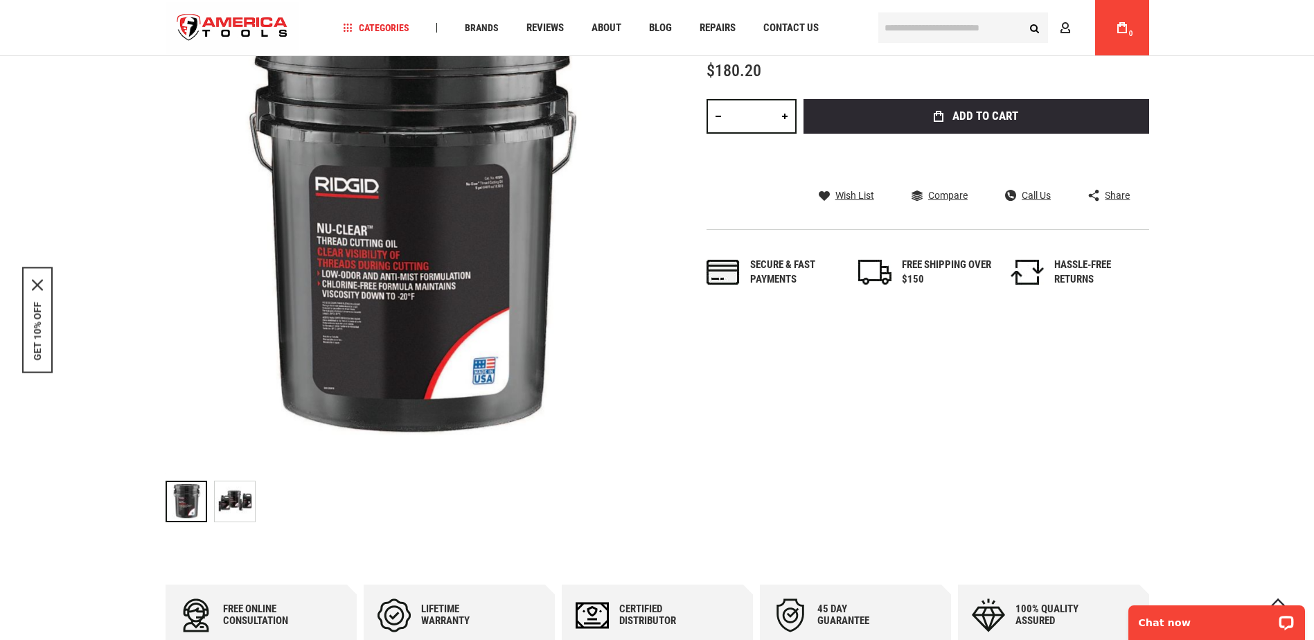
scroll to position [0, 0]
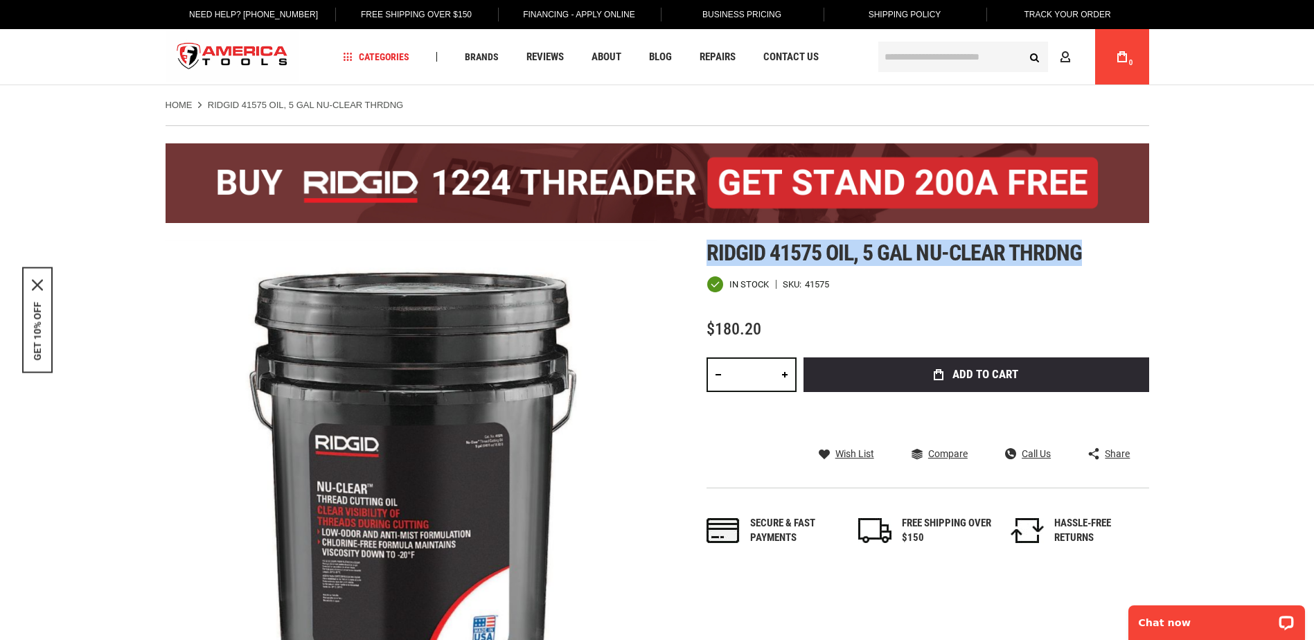
drag, startPoint x: 1097, startPoint y: 254, endPoint x: 706, endPoint y: 254, distance: 390.5
click at [706, 254] on h1 "Ridgid 41575 oil, 5 gal nu-clear thrdng" at bounding box center [927, 252] width 442 height 25
copy span "Ridgid 41575 oil, 5 gal nu-clear thrdng"
